Goal: Task Accomplishment & Management: Complete application form

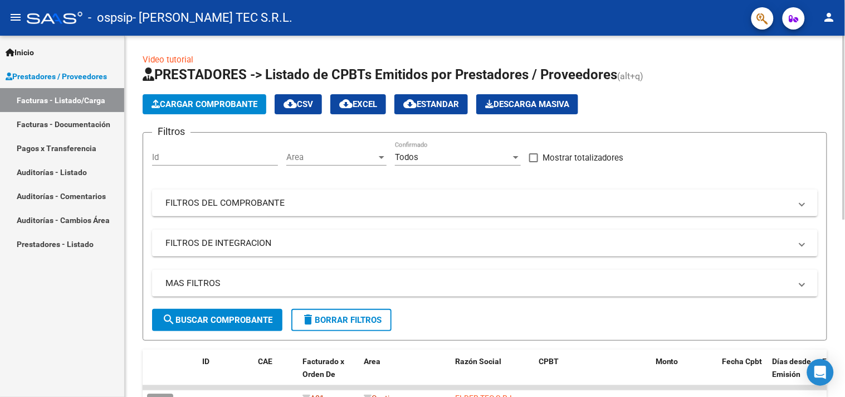
click at [208, 107] on span "Cargar Comprobante" at bounding box center [205, 104] width 106 height 10
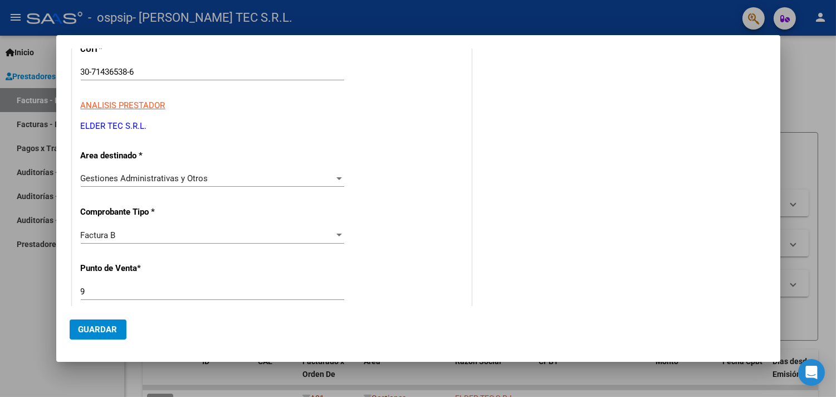
scroll to position [204, 0]
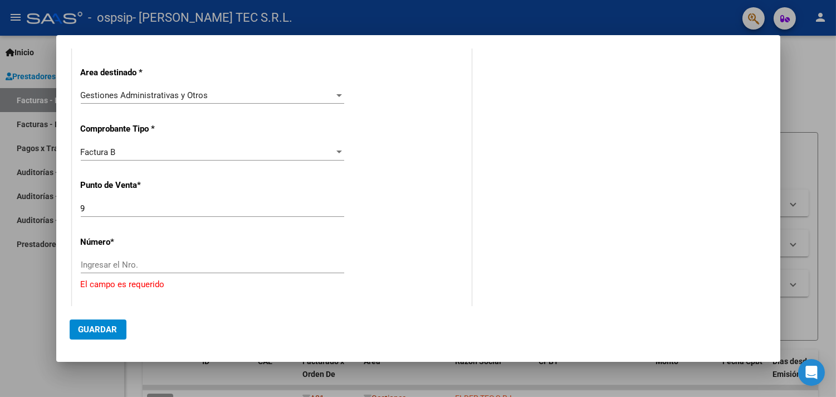
click at [145, 258] on div "Ingresar el Nro." at bounding box center [212, 264] width 263 height 17
click at [148, 269] on input "Ingresar el Nro." at bounding box center [212, 265] width 263 height 10
type input "11426"
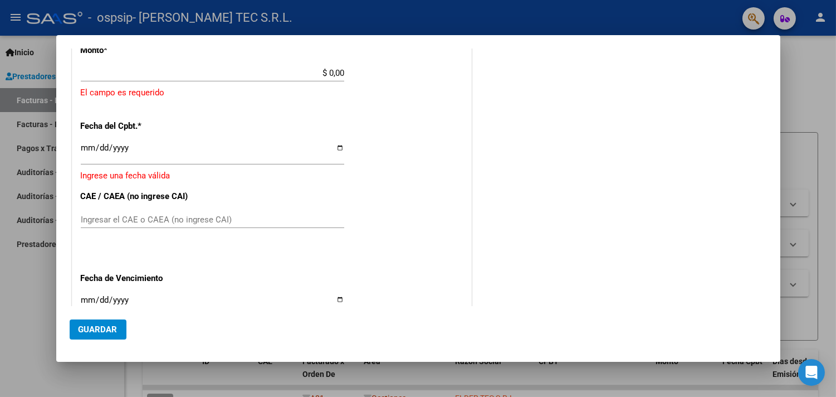
scroll to position [369, 0]
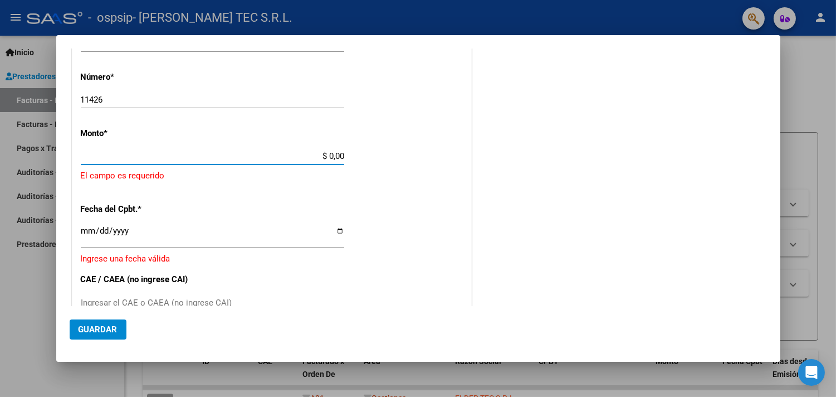
click at [325, 158] on input "$ 0,00" at bounding box center [212, 156] width 263 height 10
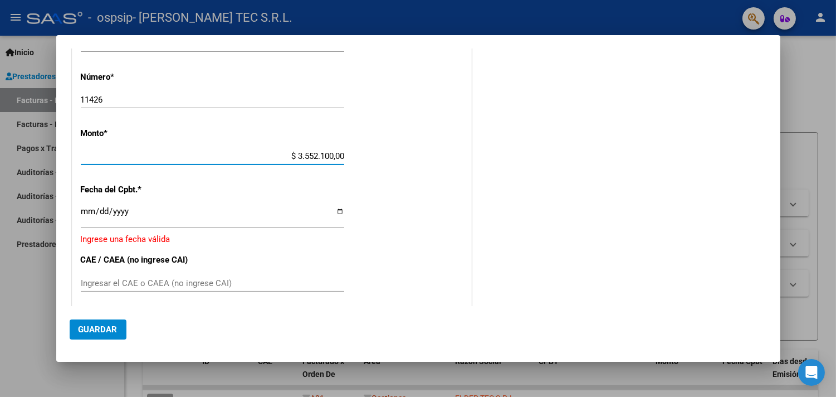
type input "$ 35.521.000,00"
click at [211, 219] on input "Ingresar la fecha" at bounding box center [212, 216] width 263 height 18
drag, startPoint x: 110, startPoint y: 208, endPoint x: 94, endPoint y: 213, distance: 17.4
click at [94, 213] on input "Ingresar la fecha" at bounding box center [212, 216] width 263 height 18
click at [97, 213] on input "Ingresar la fecha" at bounding box center [212, 216] width 263 height 18
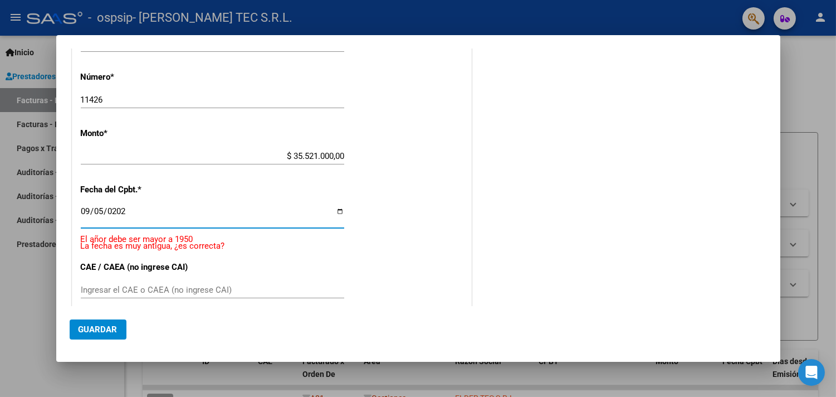
type input "2025-09-05"
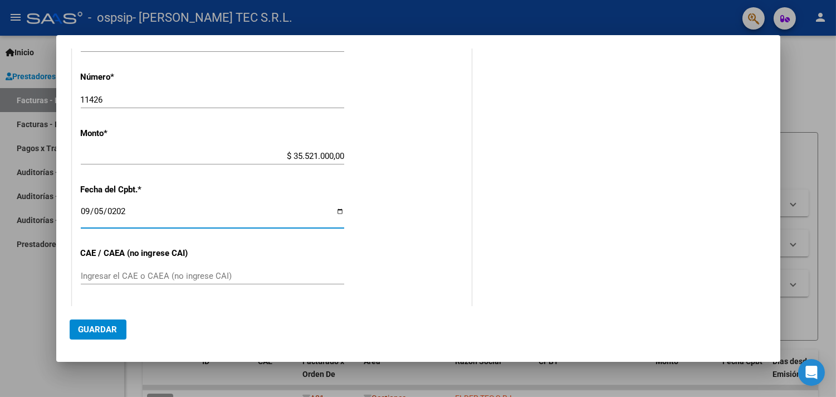
click at [145, 266] on div "CUIT * 30-71436538-6 Ingresar CUIT ANALISIS PRESTADOR ELDER TEC S.R.L. ARCA Pad…" at bounding box center [271, 141] width 399 height 726
drag, startPoint x: 145, startPoint y: 266, endPoint x: 146, endPoint y: 277, distance: 11.2
click at [146, 276] on div "CUIT * 30-71436538-6 Ingresar CUIT ANALISIS PRESTADOR ELDER TEC S.R.L. ARCA Pad…" at bounding box center [271, 141] width 399 height 726
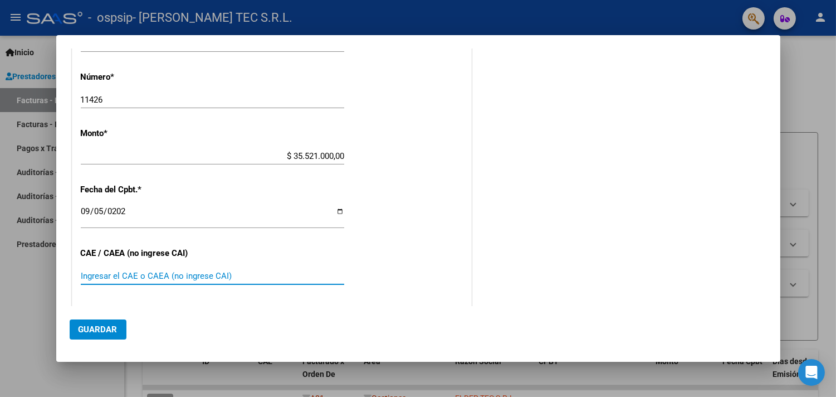
click at [146, 277] on input "Ingresar el CAE o CAEA (no ingrese CAI)" at bounding box center [212, 276] width 263 height 10
type input "75366945992916"
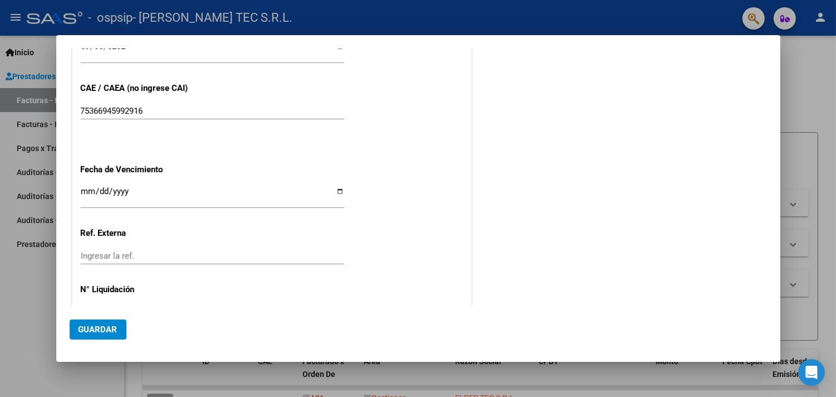
click at [85, 188] on input "Ingresar la fecha" at bounding box center [212, 196] width 263 height 18
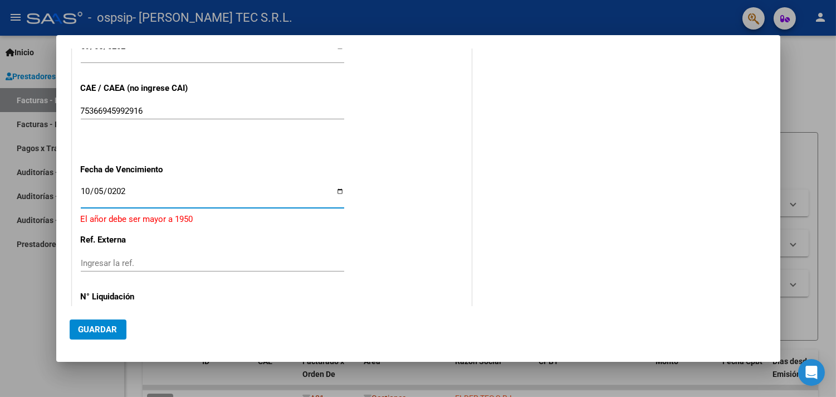
type input "2025-10-05"
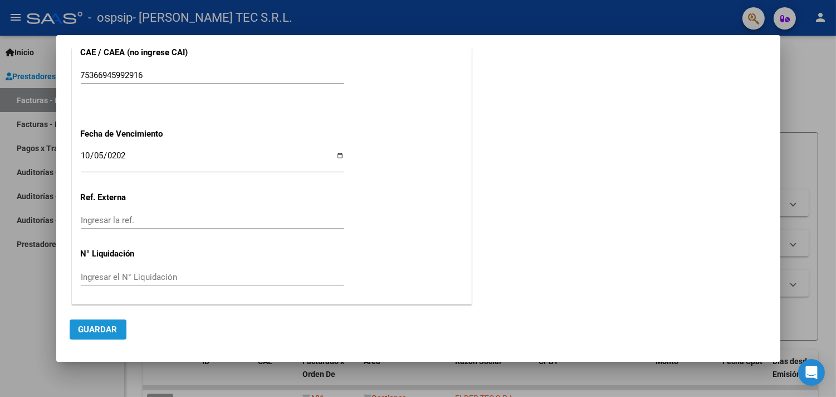
click at [111, 324] on span "Guardar" at bounding box center [98, 329] width 39 height 10
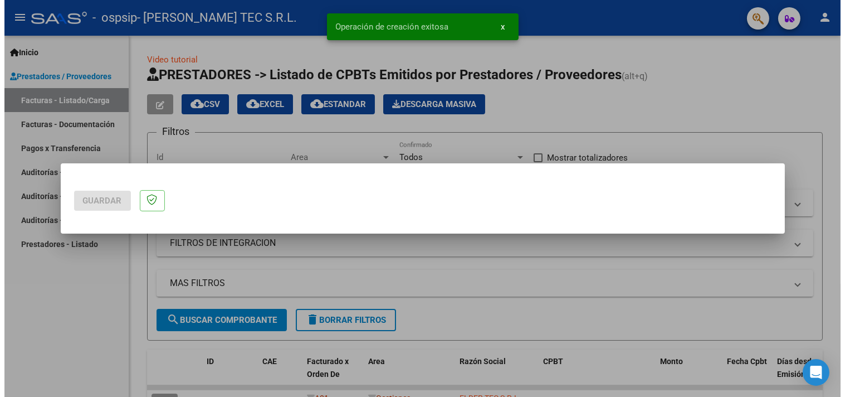
scroll to position [0, 0]
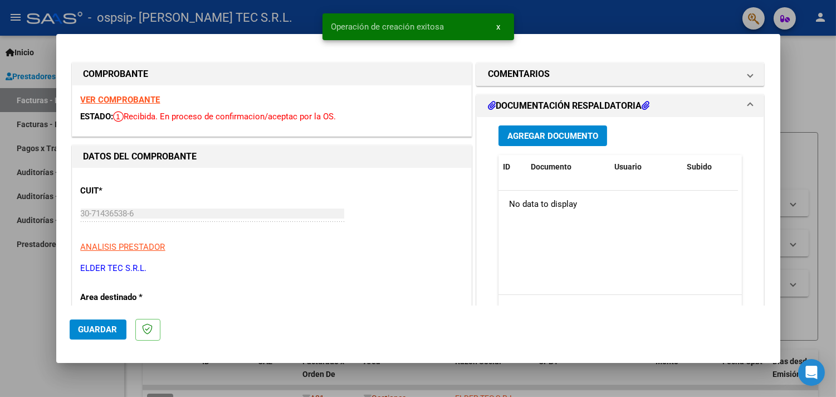
click at [108, 324] on span "Guardar" at bounding box center [98, 329] width 39 height 10
drag, startPoint x: 0, startPoint y: 245, endPoint x: 14, endPoint y: 283, distance: 40.4
click at [0, 247] on div at bounding box center [418, 198] width 836 height 397
type input "$ 0,00"
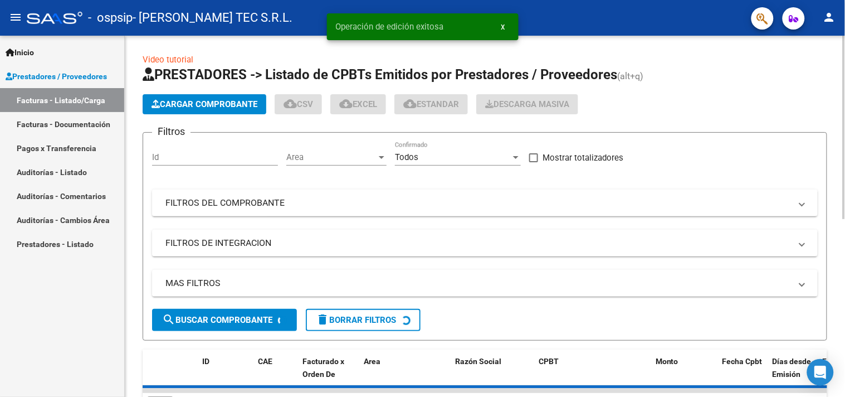
scroll to position [165, 0]
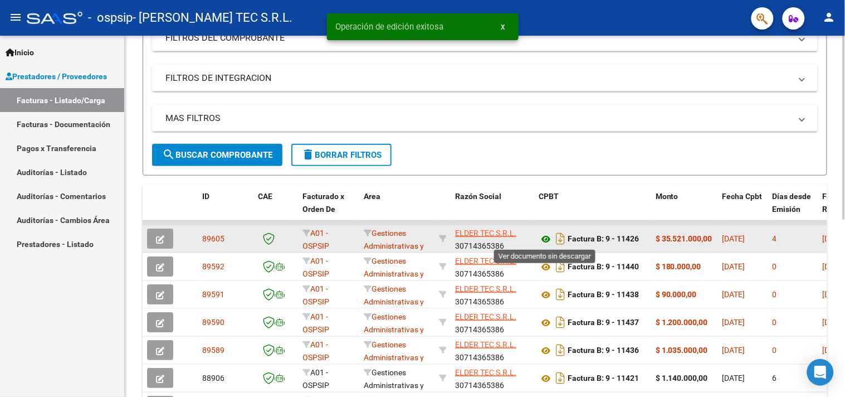
click at [546, 237] on icon at bounding box center [546, 238] width 14 height 13
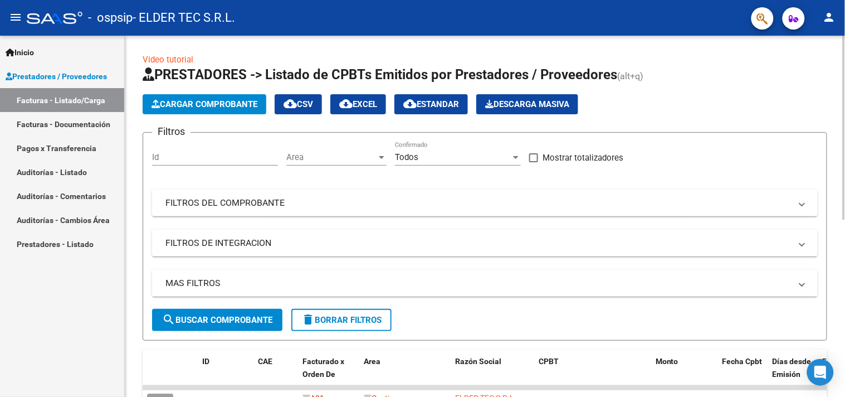
click at [223, 99] on span "Cargar Comprobante" at bounding box center [205, 104] width 106 height 10
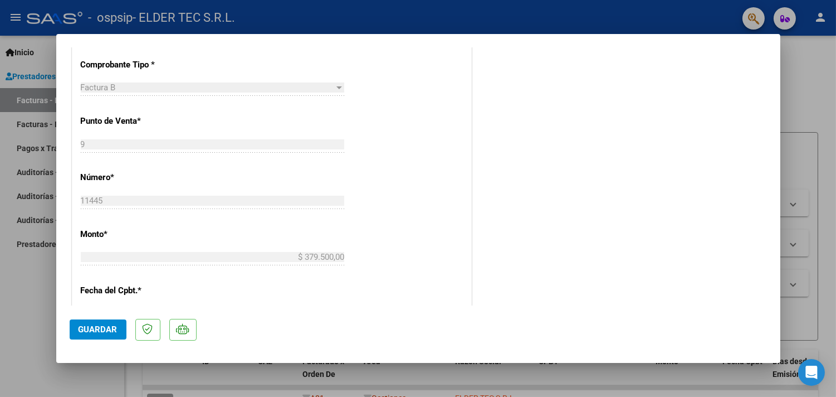
scroll to position [413, 0]
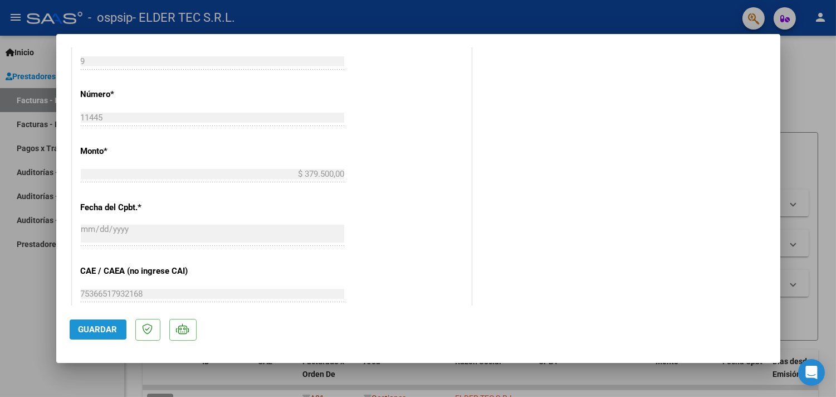
click at [97, 328] on span "Guardar" at bounding box center [98, 329] width 39 height 10
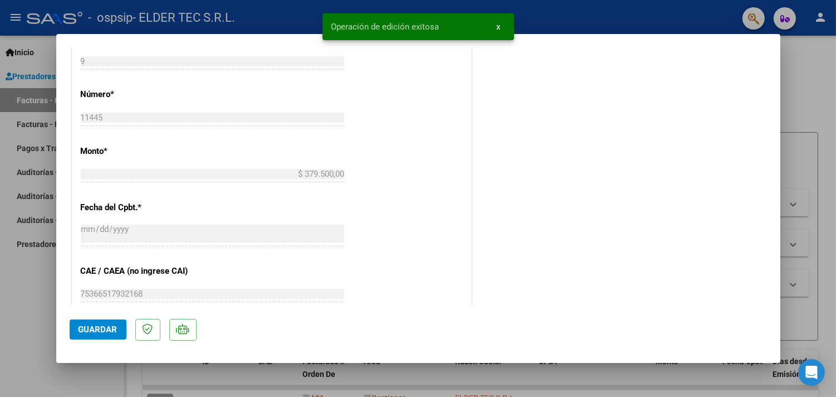
click at [0, 310] on div at bounding box center [418, 198] width 836 height 397
type input "$ 0,00"
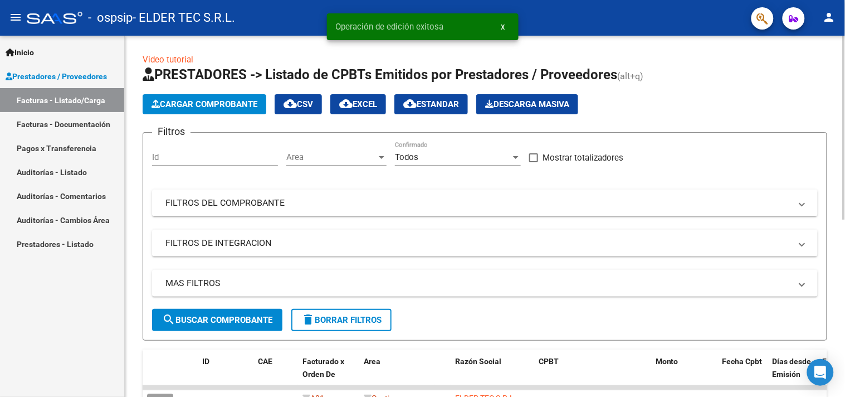
click at [220, 109] on button "Cargar Comprobante" at bounding box center [205, 104] width 124 height 20
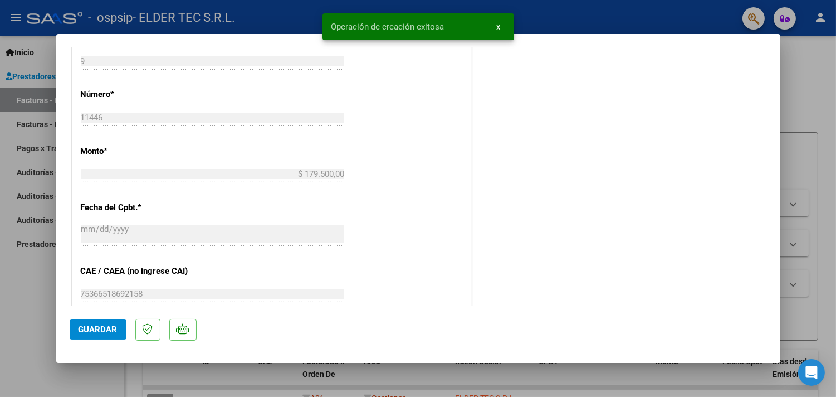
scroll to position [495, 0]
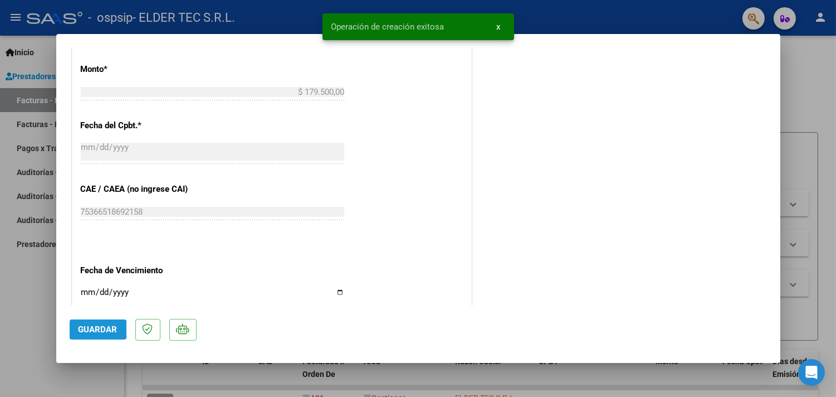
click at [90, 329] on span "Guardar" at bounding box center [98, 329] width 39 height 10
click at [9, 314] on div at bounding box center [418, 198] width 836 height 397
type input "$ 0,00"
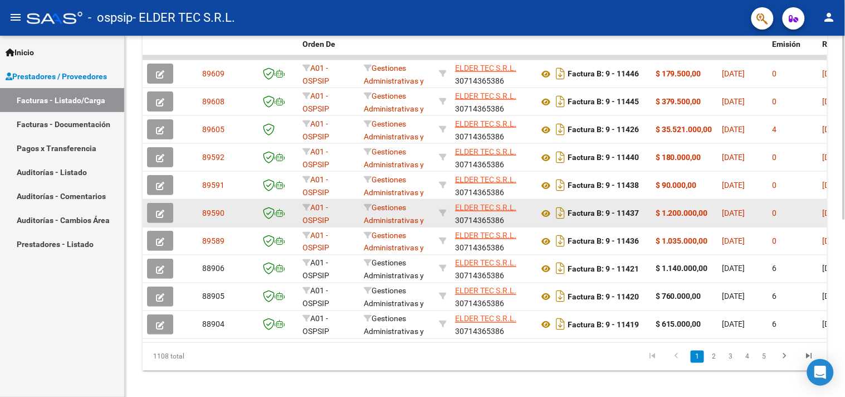
scroll to position [165, 0]
